Goal: Contribute content: Add original content to the website for others to see

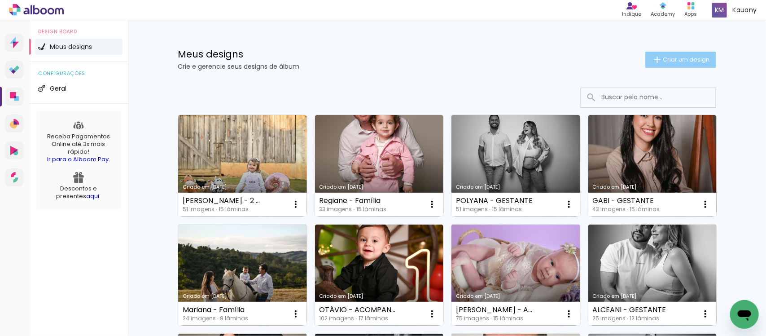
click at [655, 66] on paper-button "Criar um design" at bounding box center [680, 60] width 71 height 16
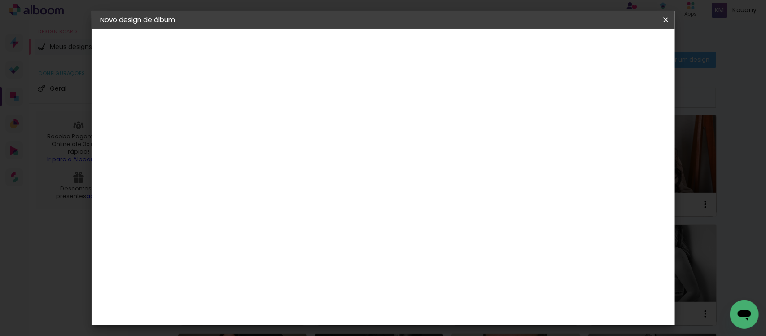
click at [247, 118] on input at bounding box center [247, 121] width 0 height 14
type input "[PERSON_NAME]"
type paper-input "[PERSON_NAME]"
click at [0, 0] on slot "Avançar" at bounding box center [0, 0] width 0 height 0
click at [0, 0] on slot "Tamanho Livre" at bounding box center [0, 0] width 0 height 0
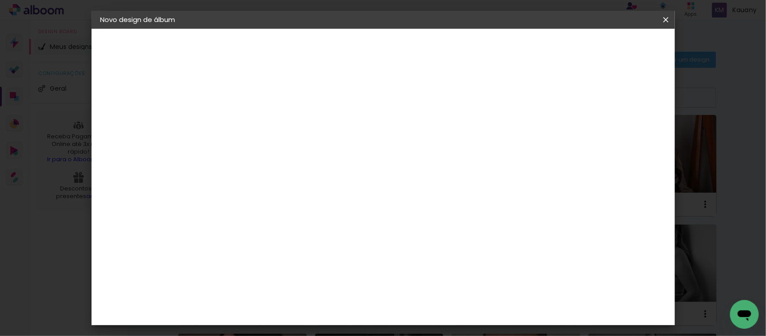
click at [0, 0] on slot "Avançar" at bounding box center [0, 0] width 0 height 0
drag, startPoint x: 231, startPoint y: 252, endPoint x: 213, endPoint y: 259, distance: 19.5
click at [213, 259] on div "30" at bounding box center [224, 254] width 34 height 13
type input "3"
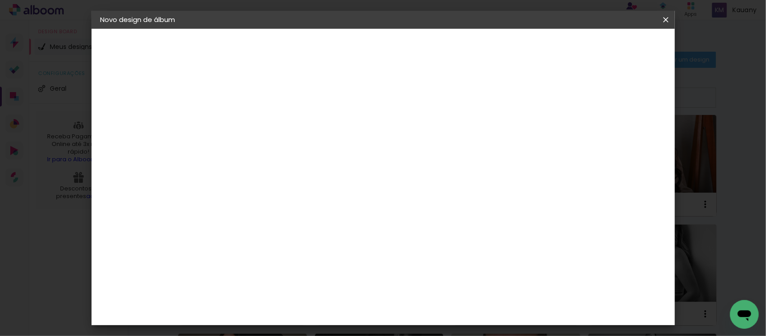
type input "25"
type paper-input "25"
click at [429, 257] on input "60" at bounding box center [431, 259] width 23 height 13
drag, startPoint x: 442, startPoint y: 262, endPoint x: 301, endPoint y: 255, distance: 141.0
click at [424, 263] on input "60" at bounding box center [431, 259] width 23 height 13
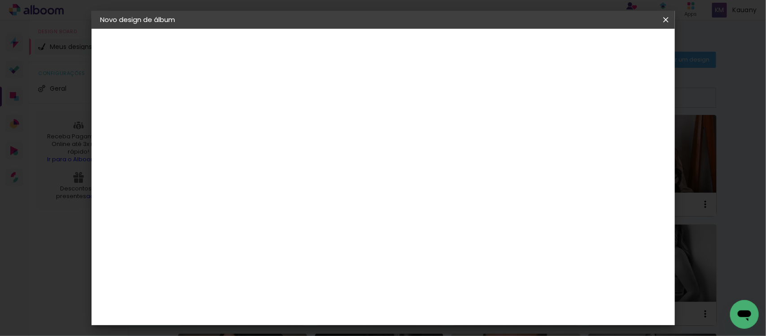
scroll to position [152, 0]
type input "25"
type paper-input "25"
drag, startPoint x: 310, startPoint y: 259, endPoint x: 293, endPoint y: 259, distance: 17.0
click at [293, 259] on input "25" at bounding box center [299, 261] width 23 height 13
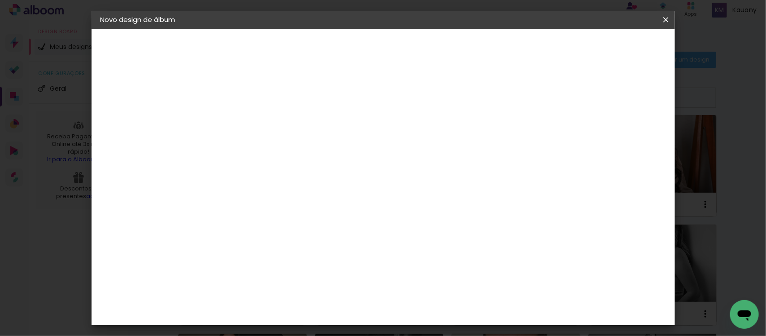
scroll to position [105, 0]
drag, startPoint x: 355, startPoint y: 242, endPoint x: 330, endPoint y: 244, distance: 25.2
click at [330, 244] on div "cm" at bounding box center [352, 240] width 44 height 188
type input "50"
type paper-input "50"
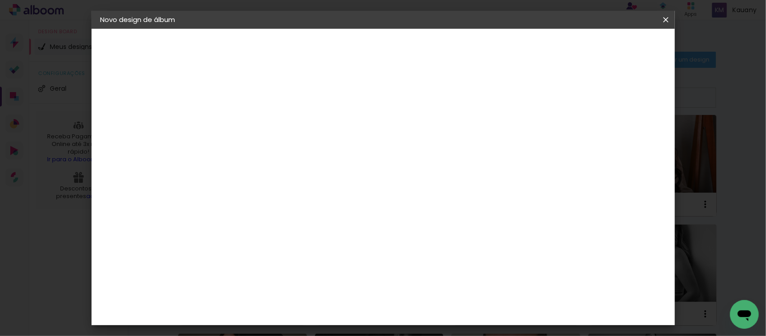
drag, startPoint x: 358, startPoint y: 239, endPoint x: 341, endPoint y: 239, distance: 17.0
click at [341, 239] on div "50" at bounding box center [352, 239] width 34 height 13
click at [360, 236] on div "cm" at bounding box center [363, 239] width 11 height 13
click at [359, 236] on div "cm" at bounding box center [363, 239] width 11 height 13
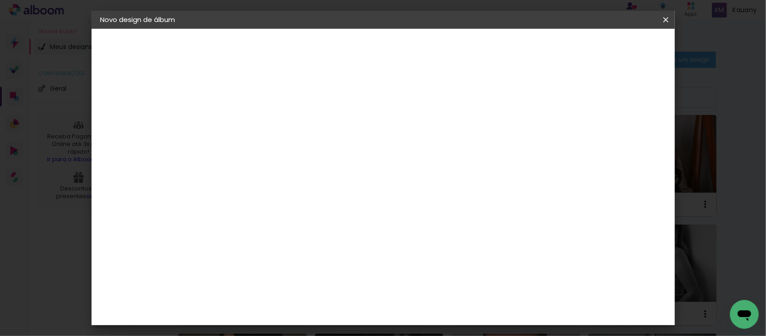
click at [360, 235] on div "cm" at bounding box center [363, 239] width 11 height 13
click at [357, 236] on input "50" at bounding box center [346, 239] width 23 height 13
type input "5"
type input "25"
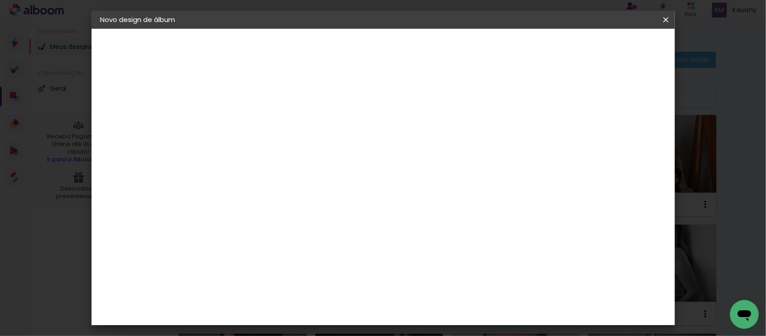
type paper-input "25"
click at [442, 310] on input "25" at bounding box center [431, 309] width 23 height 13
type input "2"
type input "50"
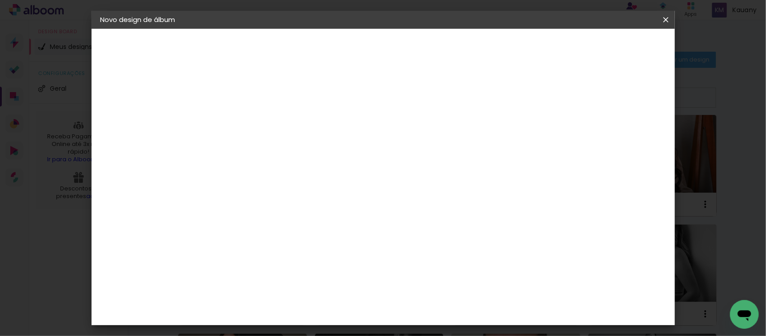
type paper-input "50"
click at [608, 50] on span "Iniciar design" at bounding box center [587, 47] width 41 height 6
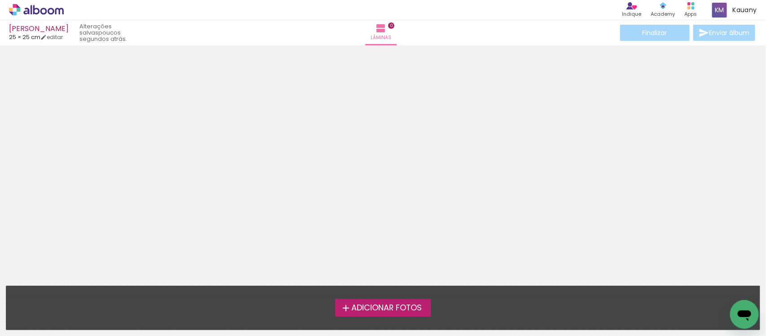
click at [362, 308] on span "Adicionar Fotos" at bounding box center [386, 308] width 70 height 8
click at [0, 0] on input "file" at bounding box center [0, 0] width 0 height 0
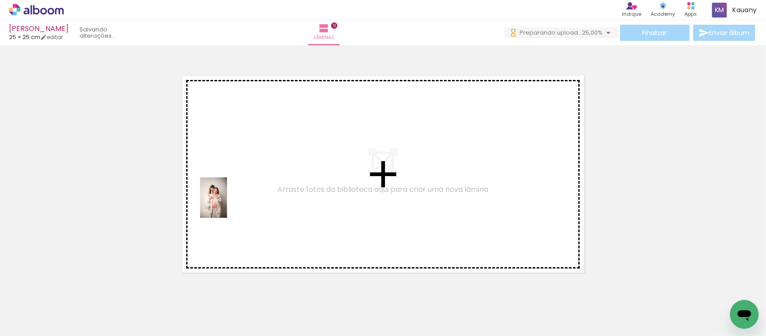
drag, startPoint x: 97, startPoint y: 306, endPoint x: 229, endPoint y: 204, distance: 166.4
click at [229, 204] on quentale-workspace at bounding box center [383, 168] width 766 height 336
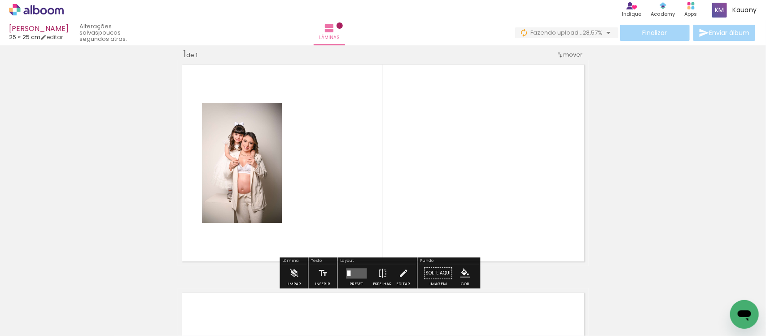
scroll to position [11, 0]
click at [103, 306] on div at bounding box center [89, 305] width 27 height 40
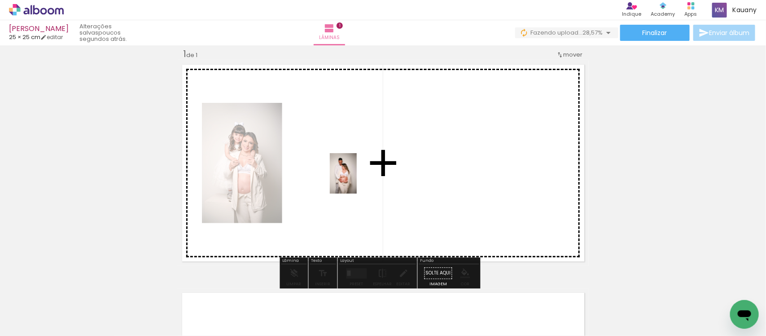
drag, startPoint x: 140, startPoint y: 306, endPoint x: 362, endPoint y: 174, distance: 258.3
click at [362, 174] on quentale-workspace at bounding box center [383, 168] width 766 height 336
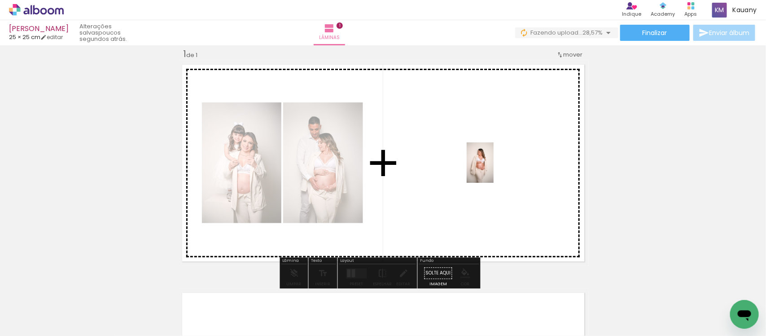
drag, startPoint x: 191, startPoint y: 307, endPoint x: 496, endPoint y: 167, distance: 335.7
click at [496, 167] on quentale-workspace at bounding box center [383, 168] width 766 height 336
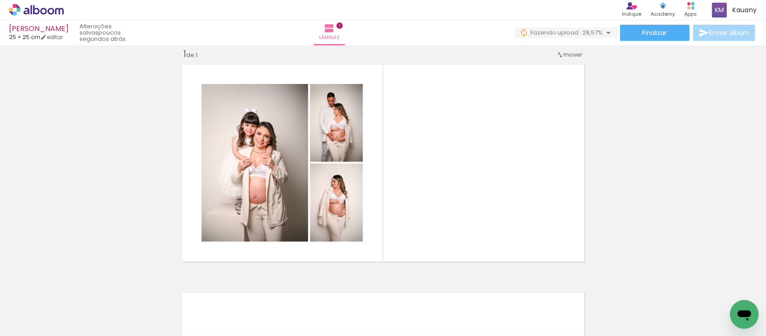
scroll to position [0, 717]
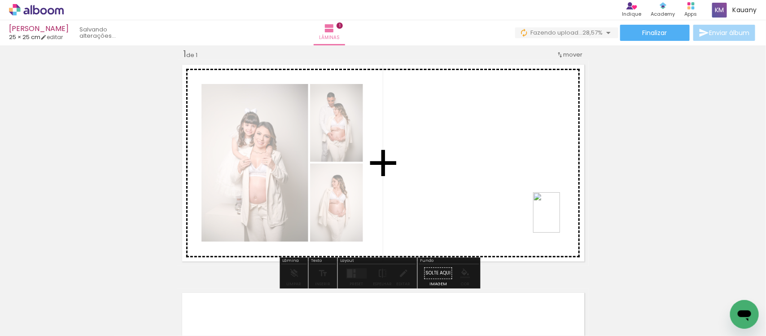
drag, startPoint x: 732, startPoint y: 299, endPoint x: 559, endPoint y: 219, distance: 189.9
click at [559, 219] on quentale-workspace at bounding box center [383, 168] width 766 height 336
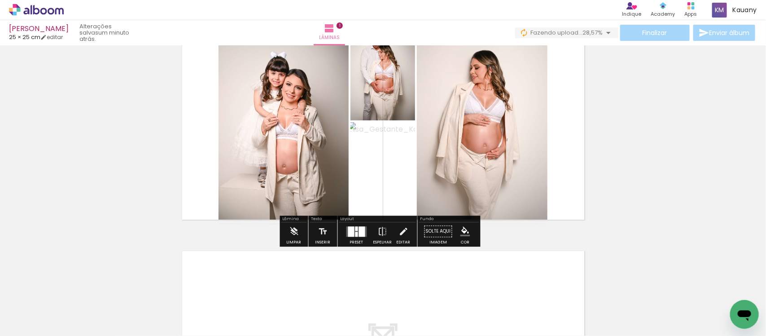
scroll to position [60, 0]
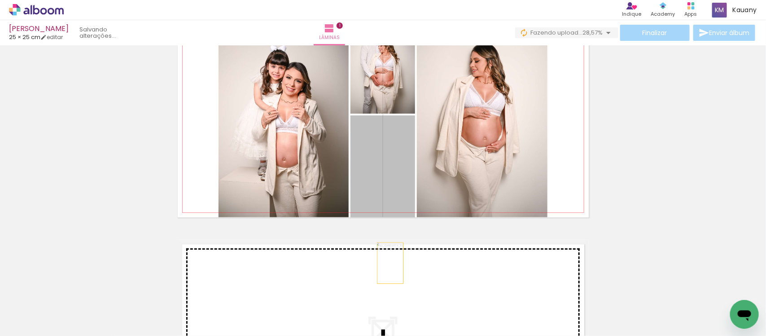
drag, startPoint x: 388, startPoint y: 160, endPoint x: 386, endPoint y: 264, distance: 103.7
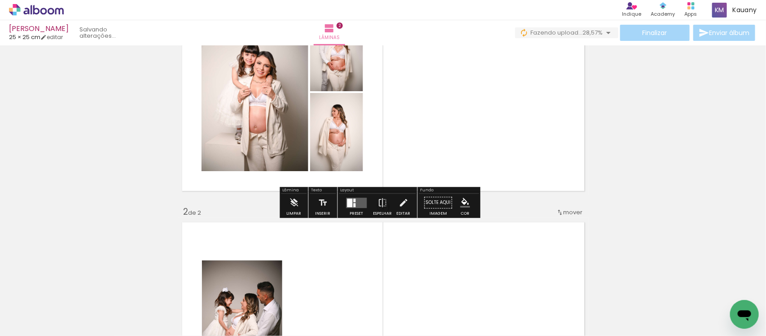
scroll to position [15, 0]
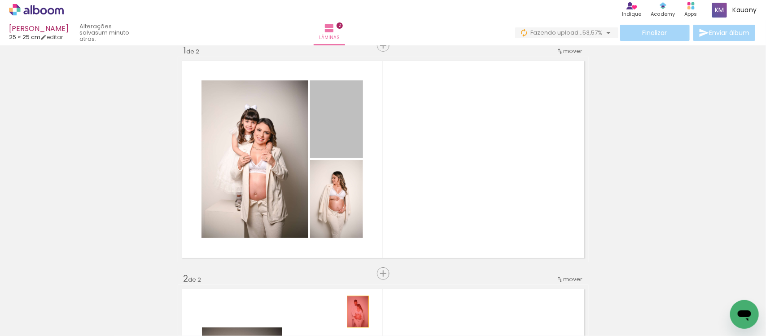
drag, startPoint x: 339, startPoint y: 131, endPoint x: 354, endPoint y: 311, distance: 180.5
click at [354, 311] on quentale-workspace at bounding box center [383, 168] width 766 height 336
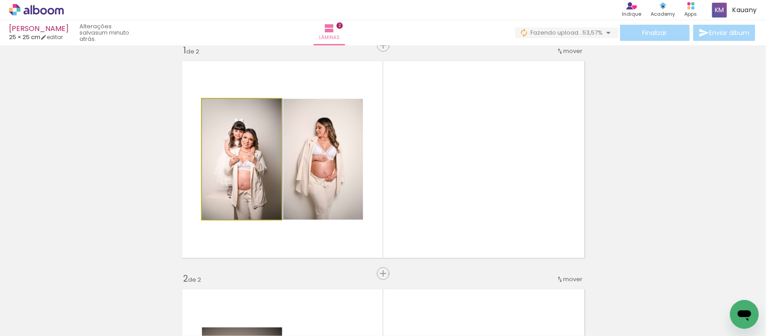
drag, startPoint x: 242, startPoint y: 143, endPoint x: 252, endPoint y: 198, distance: 56.5
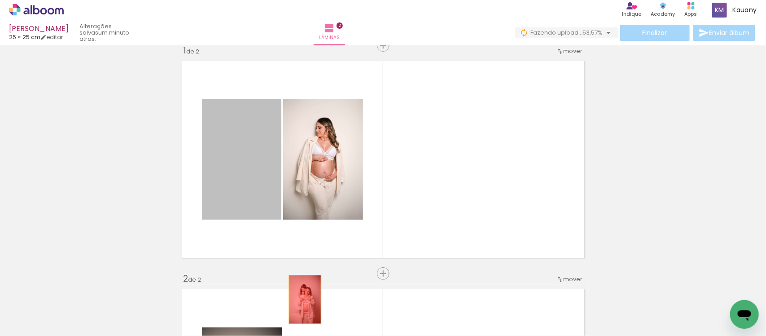
drag, startPoint x: 252, startPoint y: 196, endPoint x: 301, endPoint y: 299, distance: 114.0
click at [301, 299] on quentale-workspace at bounding box center [383, 168] width 766 height 336
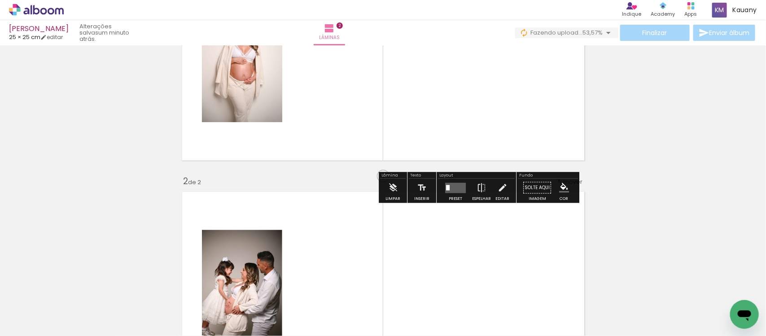
scroll to position [127, 0]
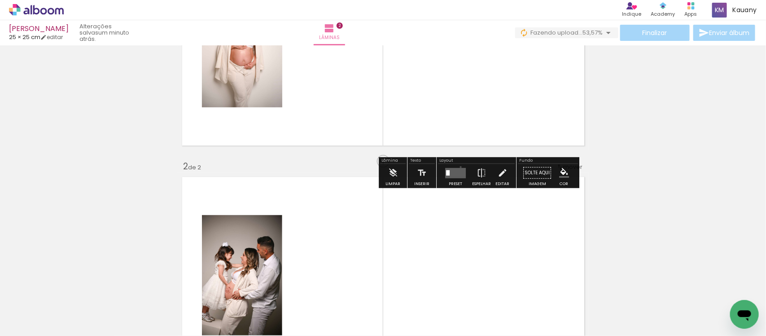
click at [459, 166] on div at bounding box center [455, 173] width 24 height 18
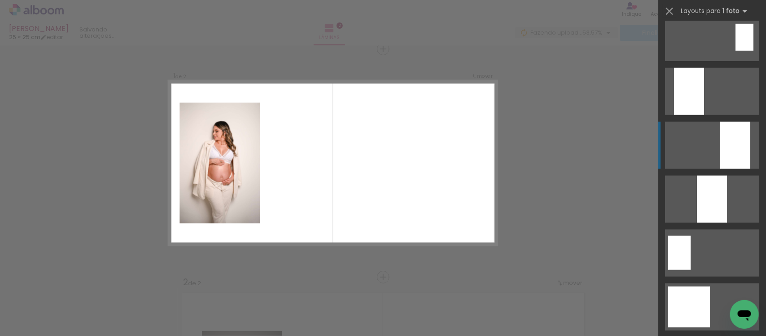
scroll to position [393, 0]
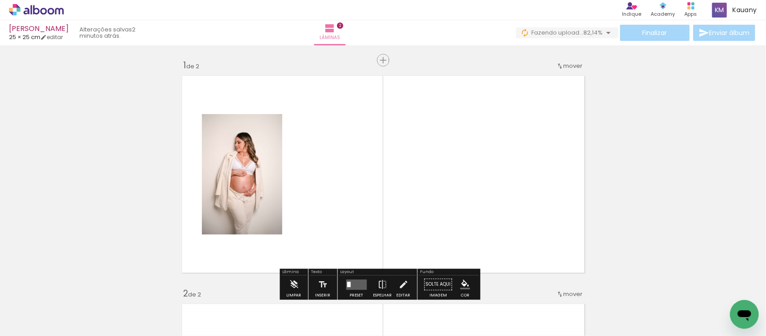
scroll to position [0, 0]
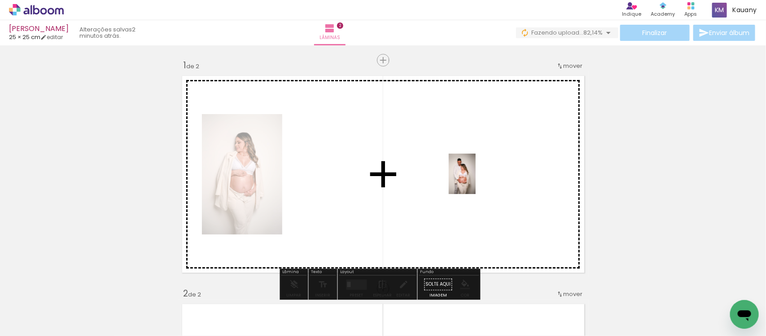
drag, startPoint x: 137, startPoint y: 310, endPoint x: 476, endPoint y: 180, distance: 362.1
click at [476, 180] on quentale-workspace at bounding box center [383, 168] width 766 height 336
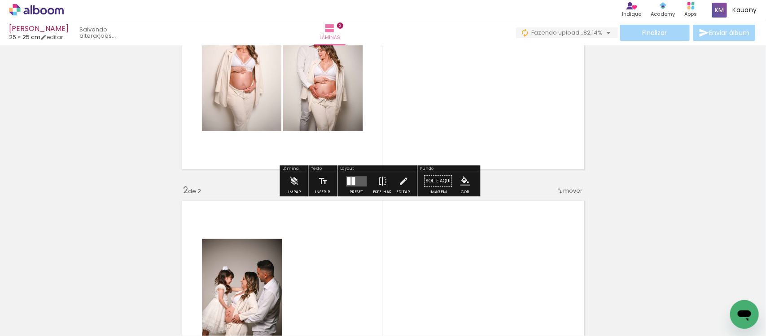
scroll to position [112, 0]
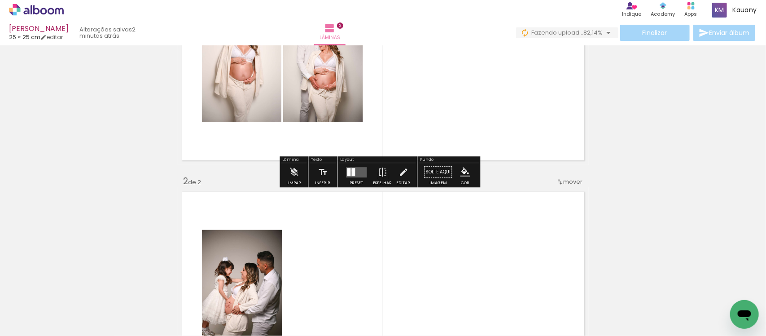
click at [352, 170] on div at bounding box center [354, 172] width 4 height 8
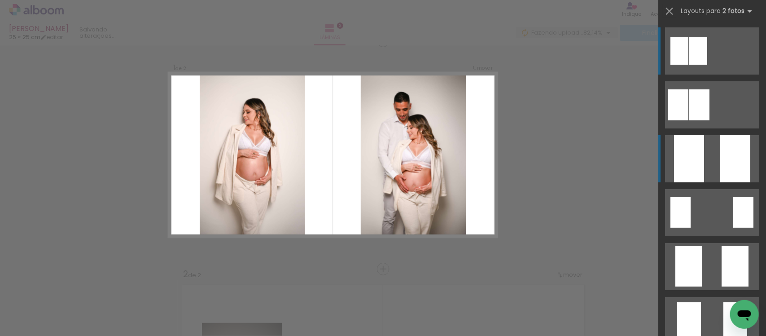
scroll to position [11, 0]
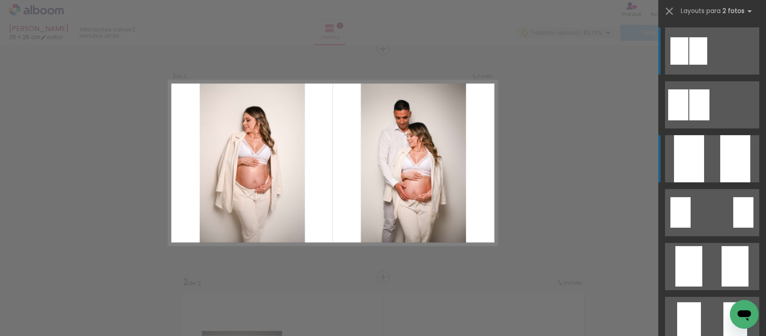
click at [706, 128] on quentale-layouter at bounding box center [712, 104] width 94 height 47
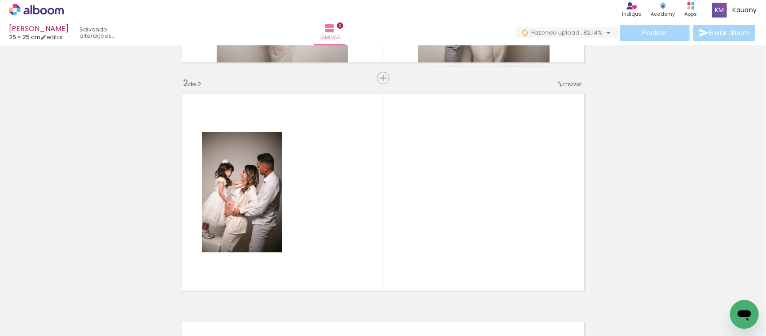
scroll to position [224, 0]
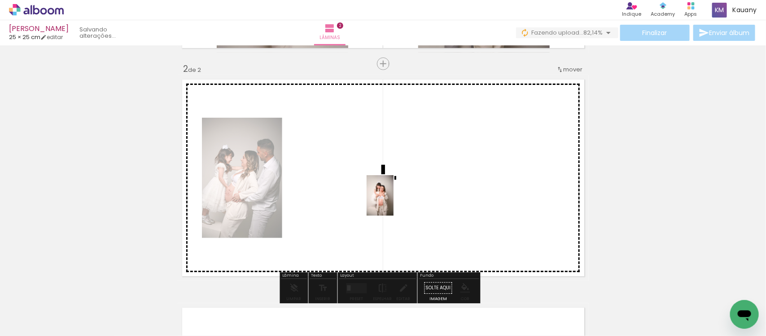
drag, startPoint x: 97, startPoint y: 297, endPoint x: 422, endPoint y: 200, distance: 338.8
click at [422, 200] on quentale-workspace at bounding box center [383, 168] width 766 height 336
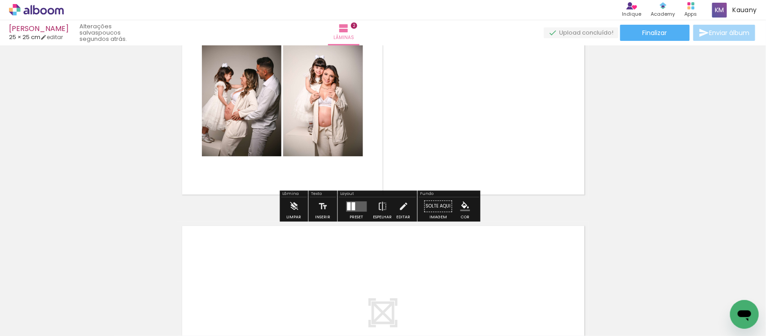
scroll to position [336, 0]
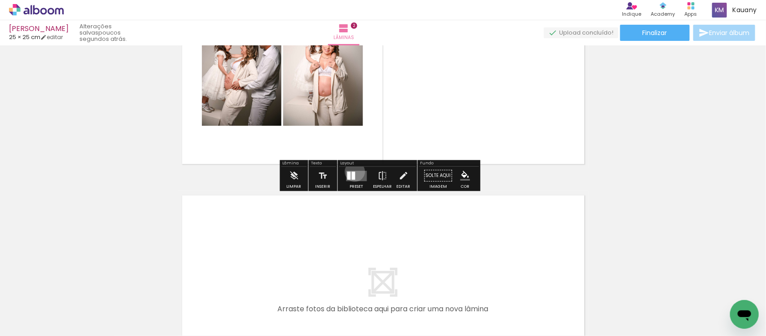
click at [353, 171] on div at bounding box center [354, 175] width 4 height 8
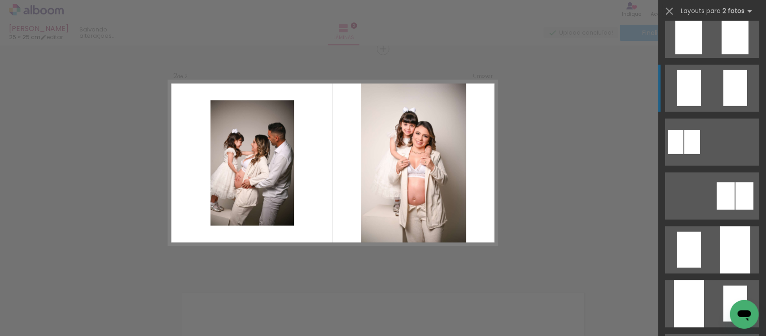
scroll to position [280, 0]
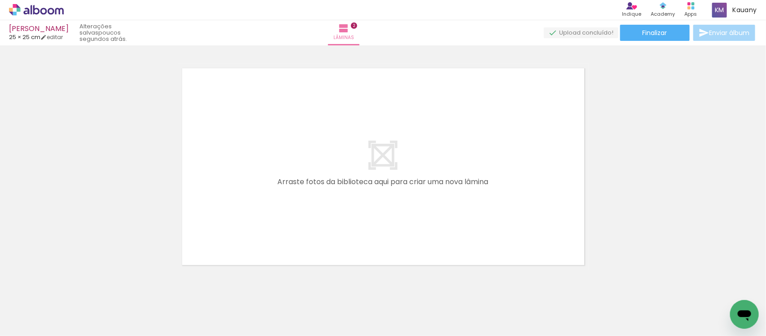
scroll to position [0, 668]
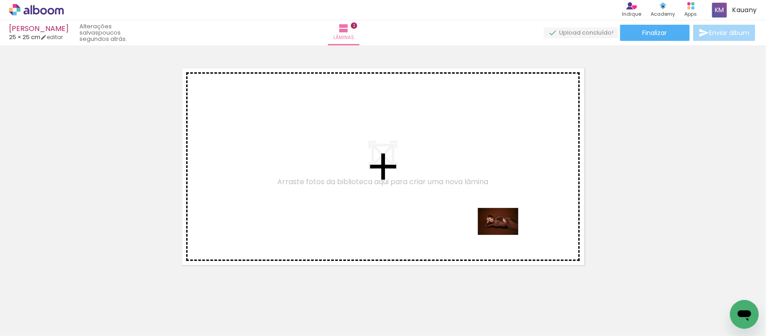
drag, startPoint x: 519, startPoint y: 310, endPoint x: 505, endPoint y: 235, distance: 76.3
click at [505, 235] on quentale-workspace at bounding box center [383, 168] width 766 height 336
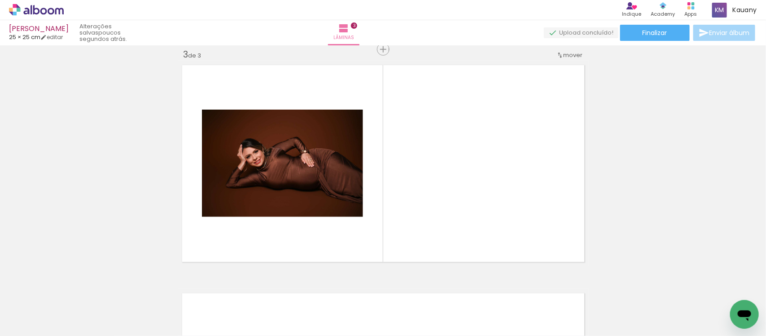
scroll to position [467, 0]
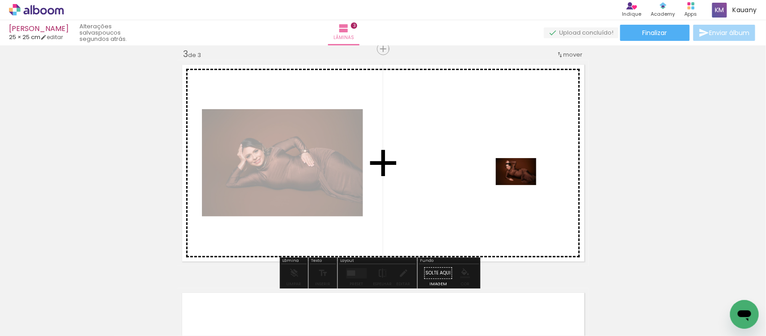
drag, startPoint x: 570, startPoint y: 307, endPoint x: 523, endPoint y: 185, distance: 131.4
click at [523, 185] on quentale-workspace at bounding box center [383, 168] width 766 height 336
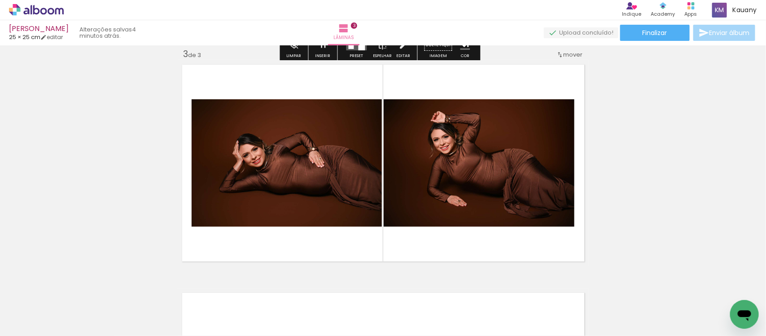
scroll to position [523, 0]
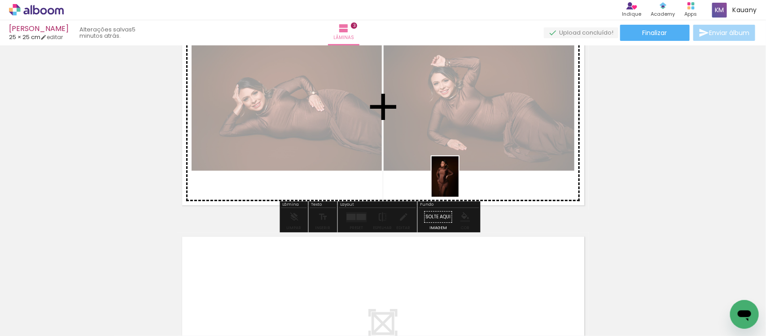
drag, startPoint x: 469, startPoint y: 313, endPoint x: 459, endPoint y: 183, distance: 130.1
click at [459, 183] on quentale-workspace at bounding box center [383, 168] width 766 height 336
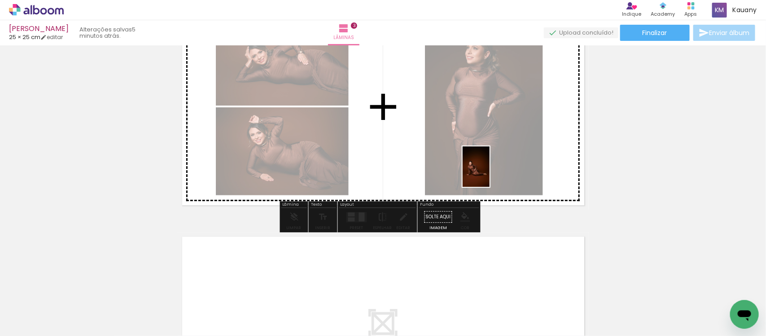
drag, startPoint x: 633, startPoint y: 305, endPoint x: 489, endPoint y: 173, distance: 194.6
click at [489, 173] on quentale-workspace at bounding box center [383, 168] width 766 height 336
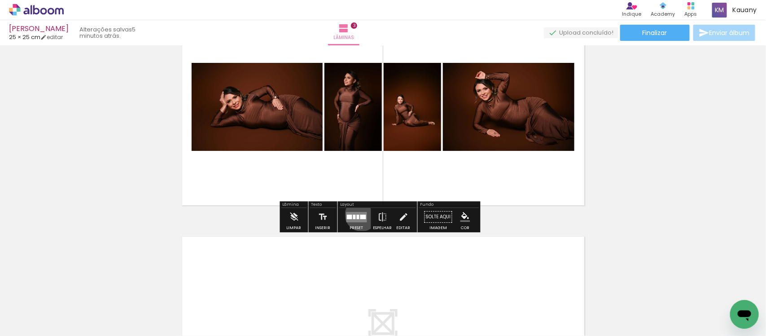
click at [360, 214] on div at bounding box center [363, 216] width 6 height 4
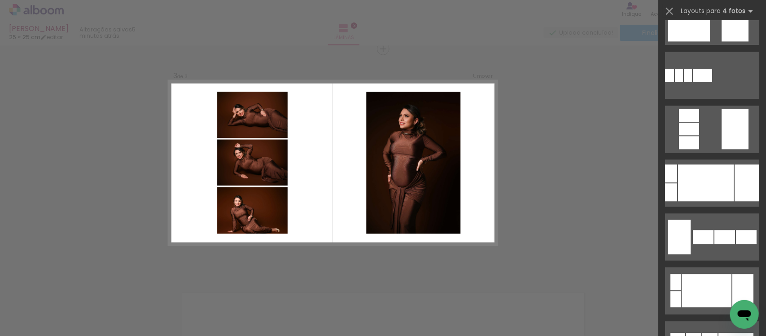
scroll to position [4094, 0]
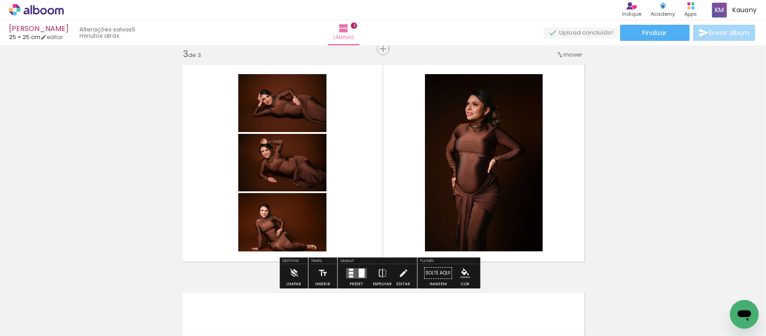
click at [349, 268] on div at bounding box center [351, 269] width 4 height 2
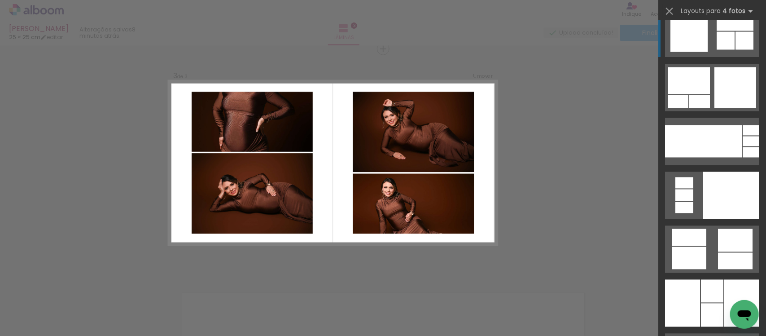
scroll to position [17604, 0]
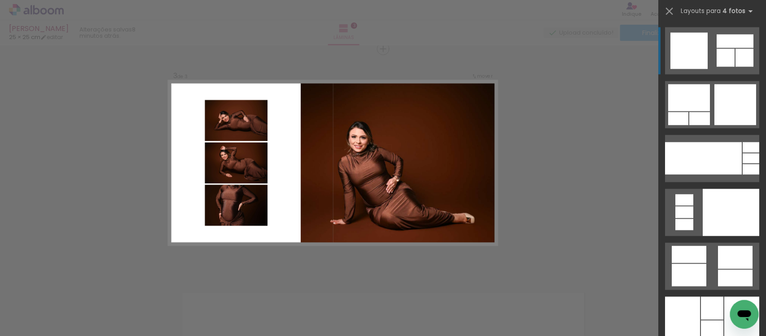
click at [707, 223] on div at bounding box center [731, 212] width 57 height 47
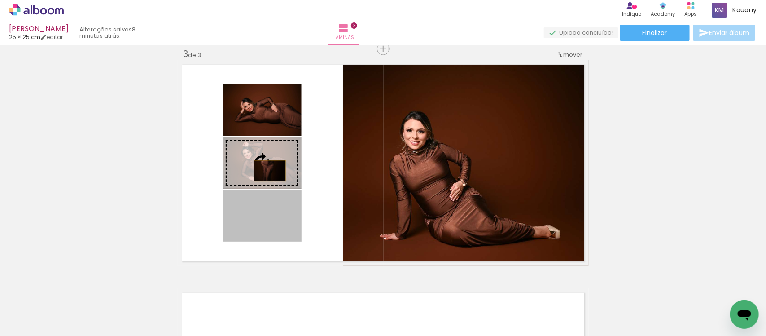
drag, startPoint x: 263, startPoint y: 221, endPoint x: 266, endPoint y: 165, distance: 56.1
click at [0, 0] on slot at bounding box center [0, 0] width 0 height 0
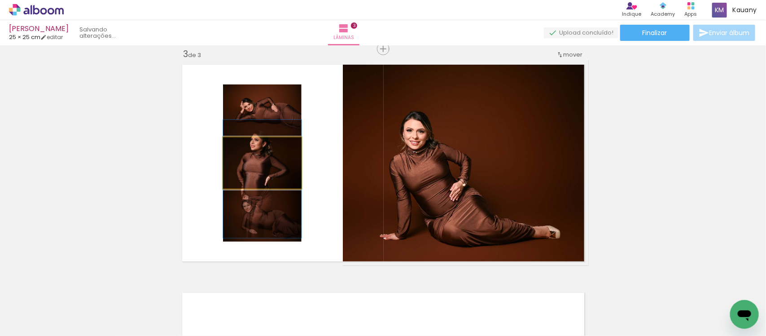
drag, startPoint x: 268, startPoint y: 166, endPoint x: 270, endPoint y: 182, distance: 16.3
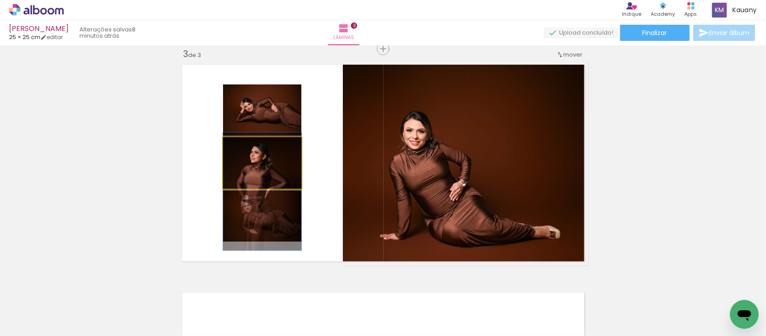
drag, startPoint x: 273, startPoint y: 170, endPoint x: 273, endPoint y: 182, distance: 12.6
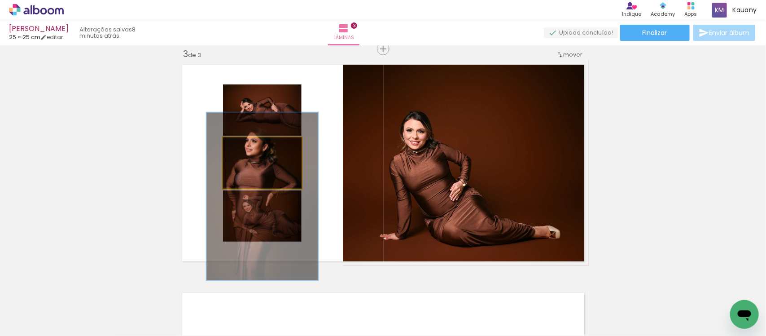
drag, startPoint x: 243, startPoint y: 149, endPoint x: 256, endPoint y: 149, distance: 13.0
click at [256, 149] on div at bounding box center [256, 147] width 14 height 14
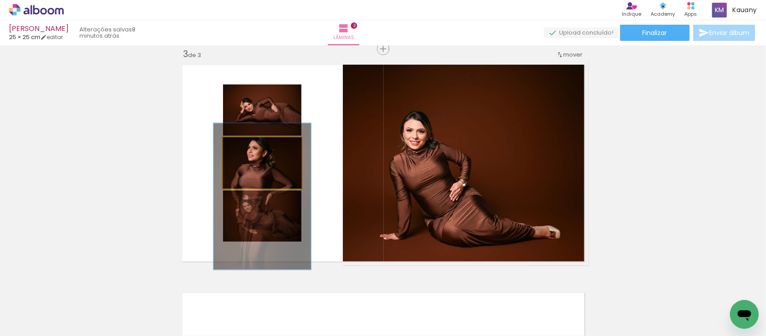
drag, startPoint x: 254, startPoint y: 148, endPoint x: 248, endPoint y: 148, distance: 6.3
type paper-slider "124"
click at [248, 148] on div at bounding box center [252, 147] width 8 height 8
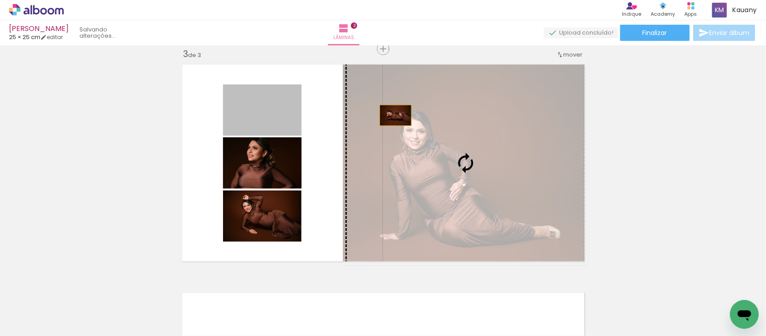
drag, startPoint x: 260, startPoint y: 114, endPoint x: 391, endPoint y: 115, distance: 131.0
click at [0, 0] on slot at bounding box center [0, 0] width 0 height 0
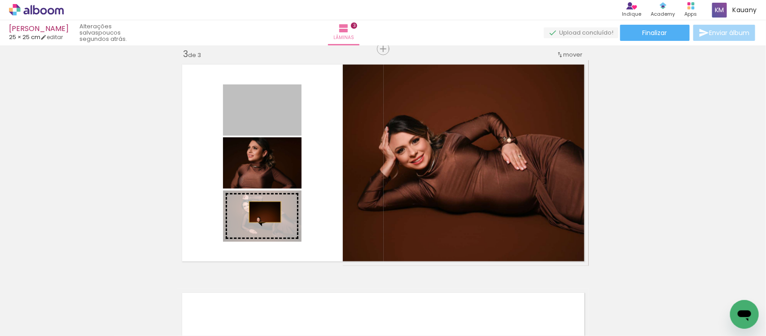
drag, startPoint x: 258, startPoint y: 110, endPoint x: 261, endPoint y: 212, distance: 101.4
click at [0, 0] on slot at bounding box center [0, 0] width 0 height 0
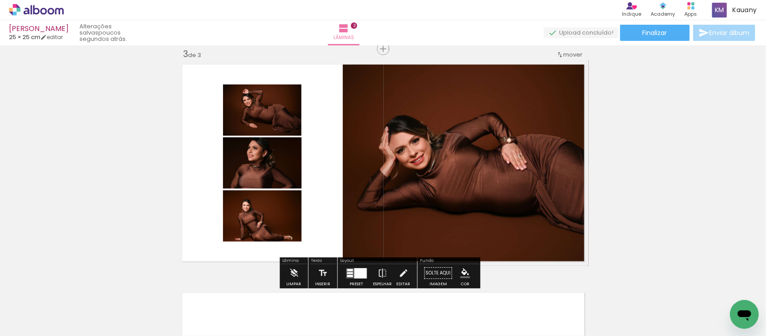
drag, startPoint x: 277, startPoint y: 219, endPoint x: 277, endPoint y: 214, distance: 5.4
drag, startPoint x: 277, startPoint y: 214, endPoint x: 200, endPoint y: 155, distance: 96.4
click at [200, 155] on quentale-layouter at bounding box center [383, 162] width 411 height 205
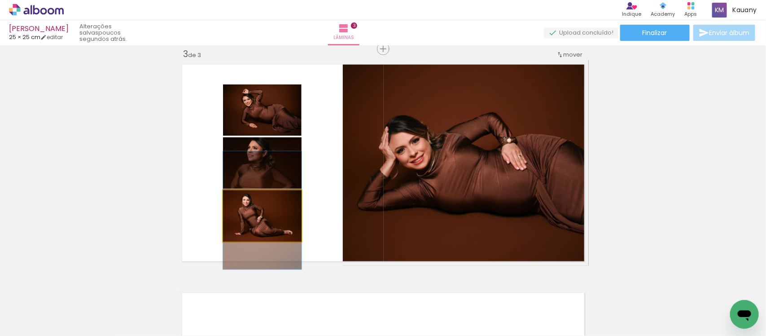
drag, startPoint x: 268, startPoint y: 224, endPoint x: 267, endPoint y: 219, distance: 5.4
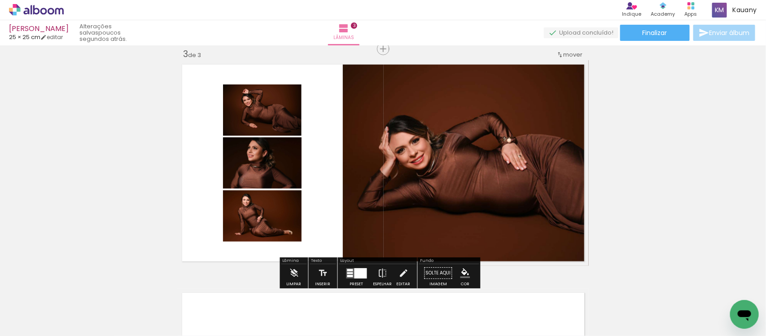
click at [179, 223] on quentale-layouter at bounding box center [383, 162] width 411 height 205
click at [400, 183] on quentale-photo at bounding box center [466, 162] width 246 height 205
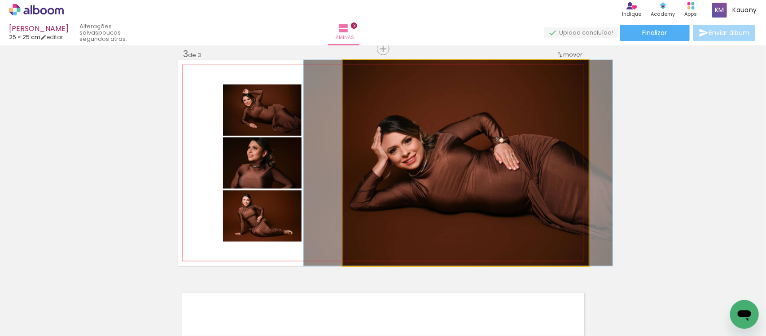
drag, startPoint x: 400, startPoint y: 183, endPoint x: 393, endPoint y: 183, distance: 7.6
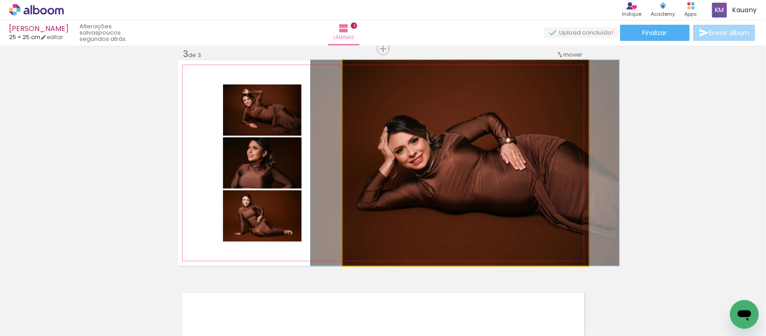
drag, startPoint x: 382, startPoint y: 164, endPoint x: 389, endPoint y: 164, distance: 6.7
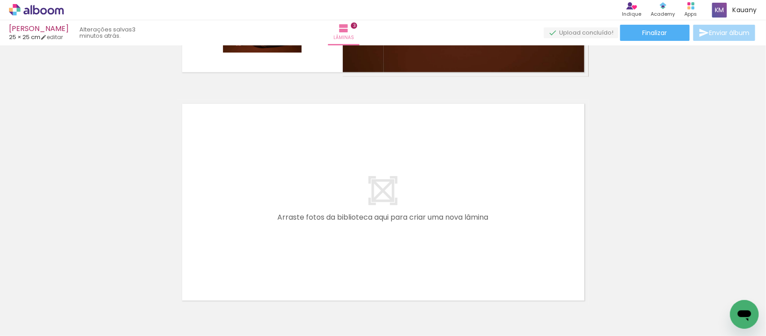
scroll to position [0, 717]
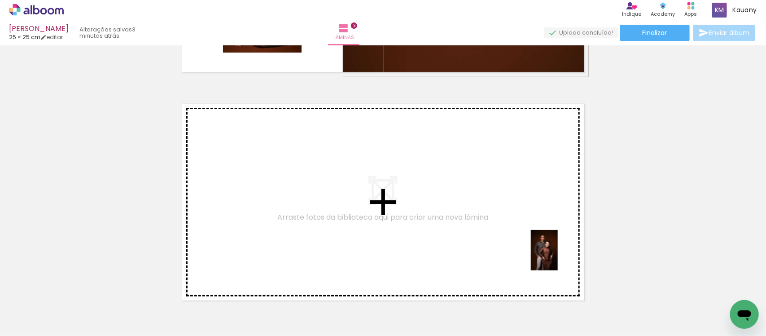
drag, startPoint x: 639, startPoint y: 308, endPoint x: 555, endPoint y: 256, distance: 99.5
click at [555, 256] on quentale-workspace at bounding box center [383, 168] width 766 height 336
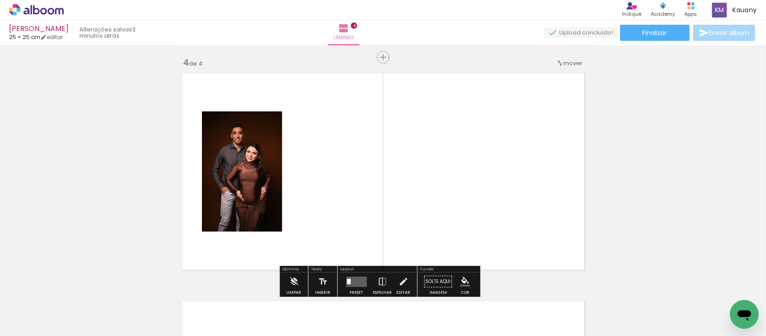
scroll to position [695, 0]
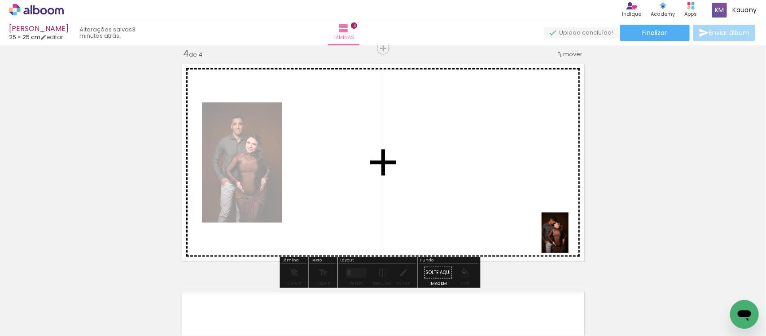
drag, startPoint x: 687, startPoint y: 314, endPoint x: 557, endPoint y: 230, distance: 155.1
click at [557, 230] on quentale-workspace at bounding box center [383, 168] width 766 height 336
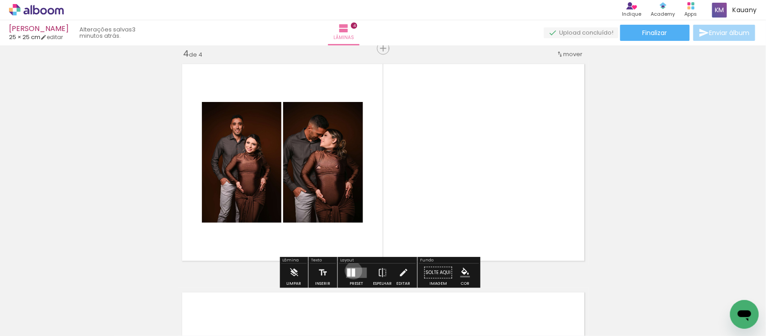
click at [352, 271] on div at bounding box center [354, 272] width 4 height 8
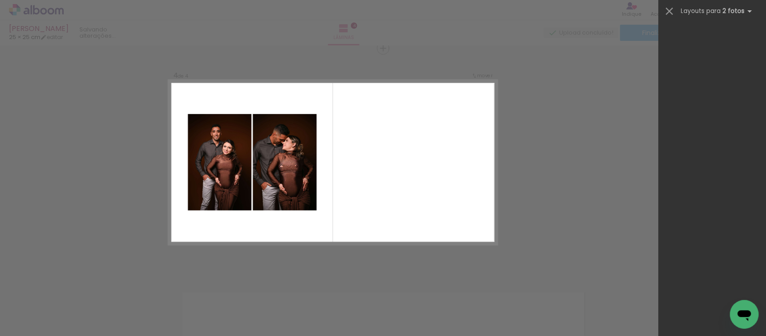
scroll to position [0, 0]
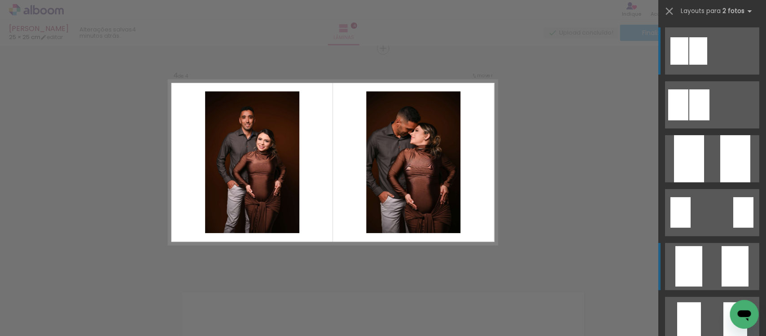
click at [711, 128] on quentale-layouter at bounding box center [712, 104] width 94 height 47
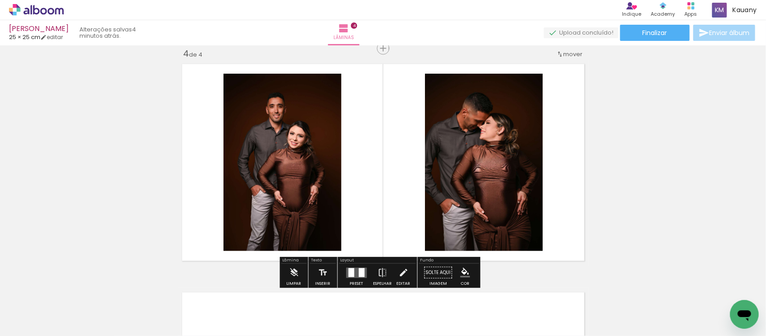
click at [354, 275] on quentale-layouter at bounding box center [356, 272] width 21 height 10
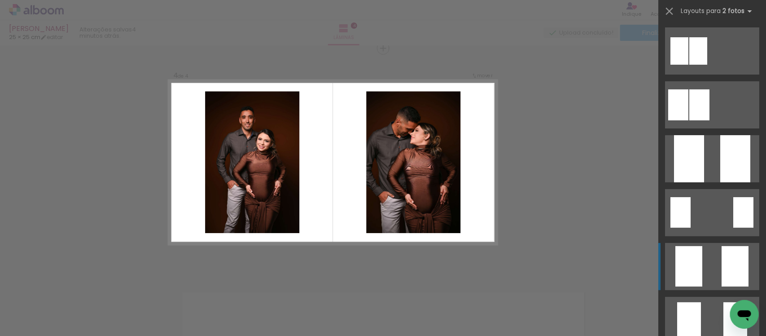
click at [708, 128] on quentale-layouter at bounding box center [712, 104] width 94 height 47
click at [713, 128] on quentale-layouter at bounding box center [712, 104] width 94 height 47
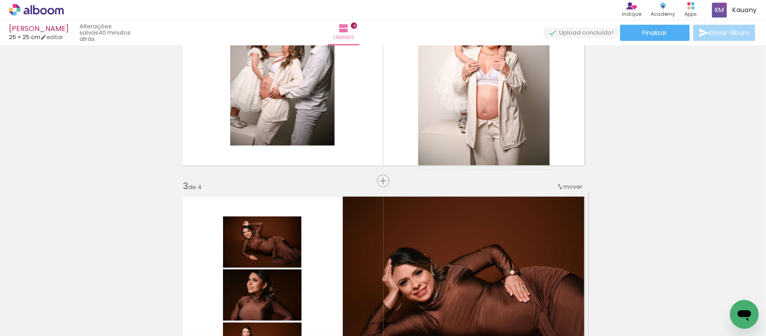
scroll to position [336, 0]
